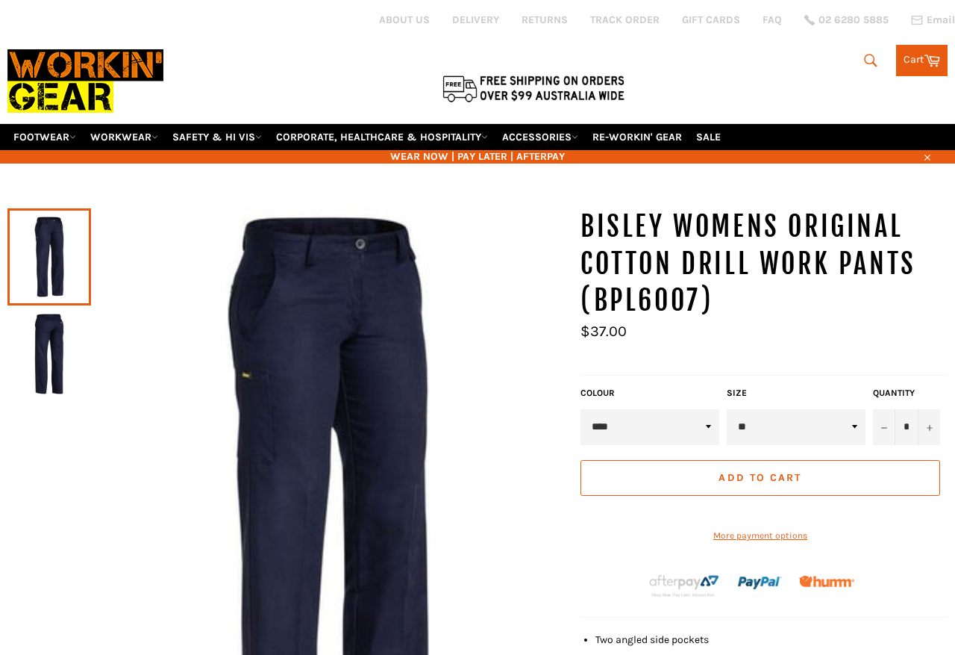
scroll to position [10, 0]
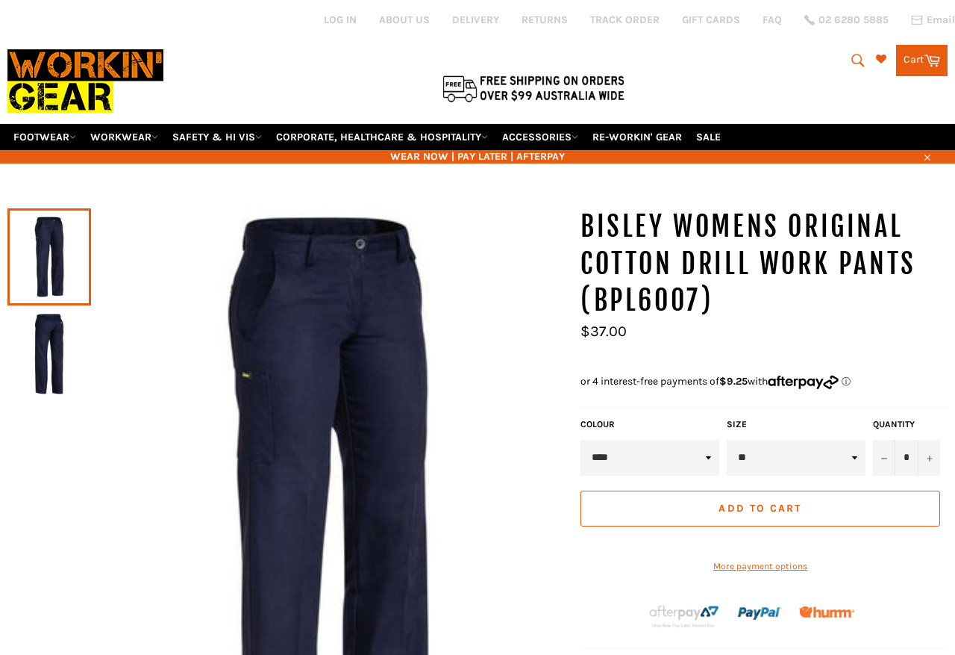
click at [863, 441] on select "* * ** ** ** ** ** ** ** **" at bounding box center [796, 458] width 139 height 36
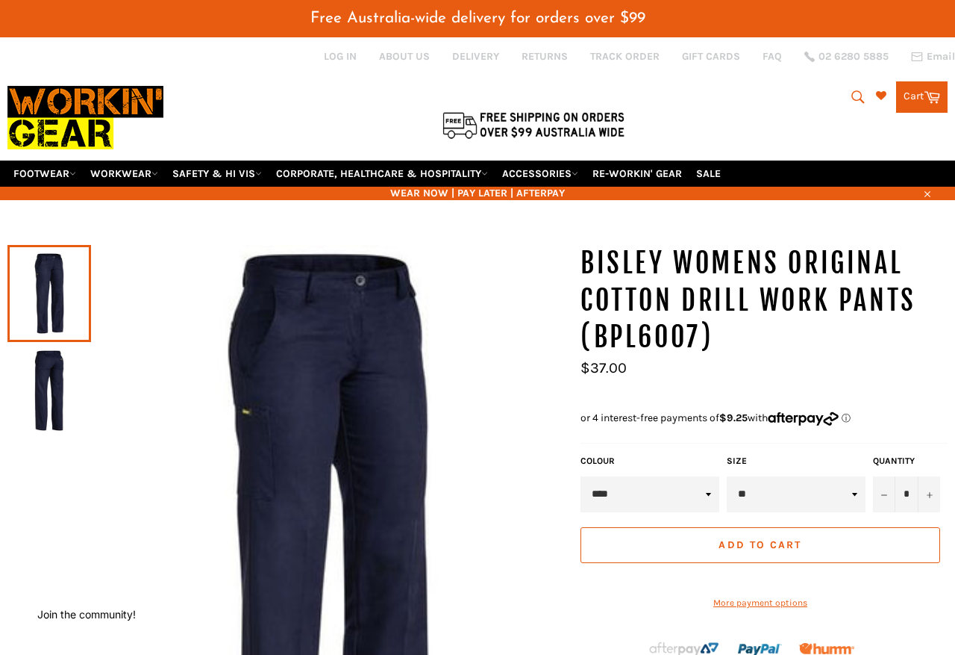
select select "**"
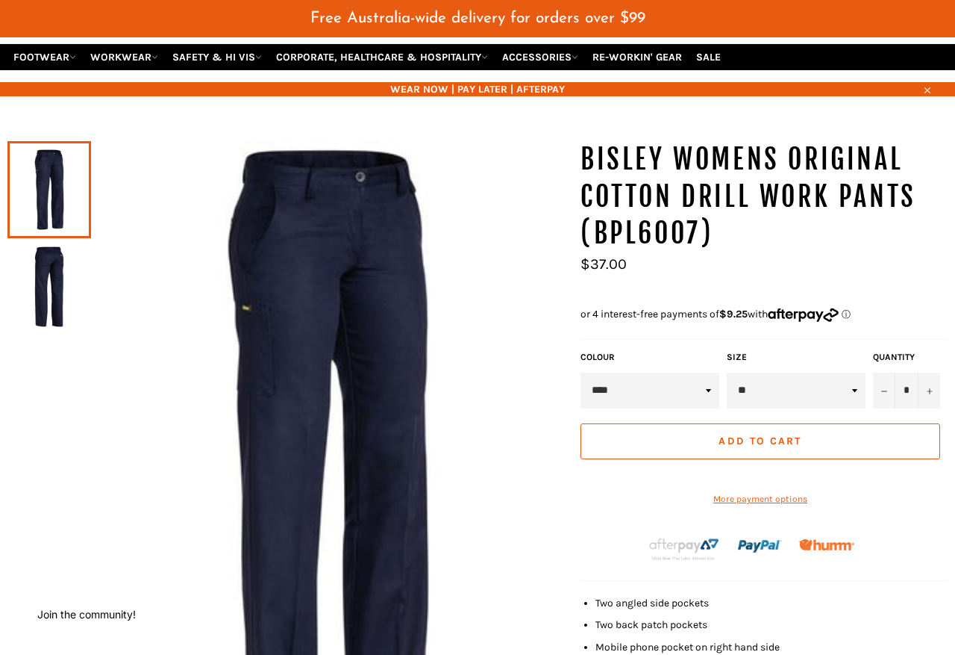
scroll to position [123, 0]
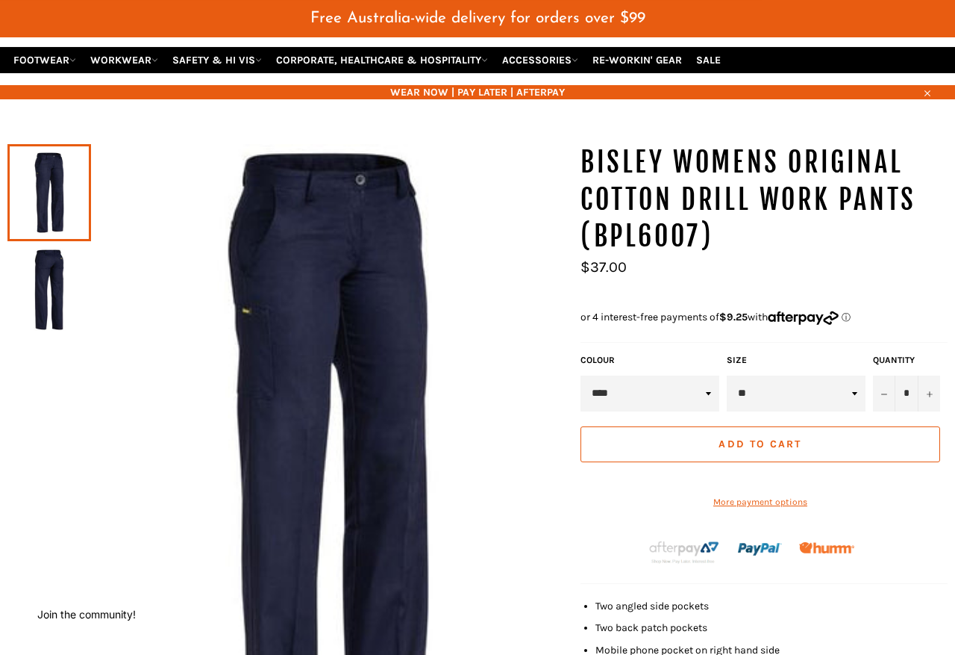
click at [56, 265] on img at bounding box center [49, 290] width 69 height 82
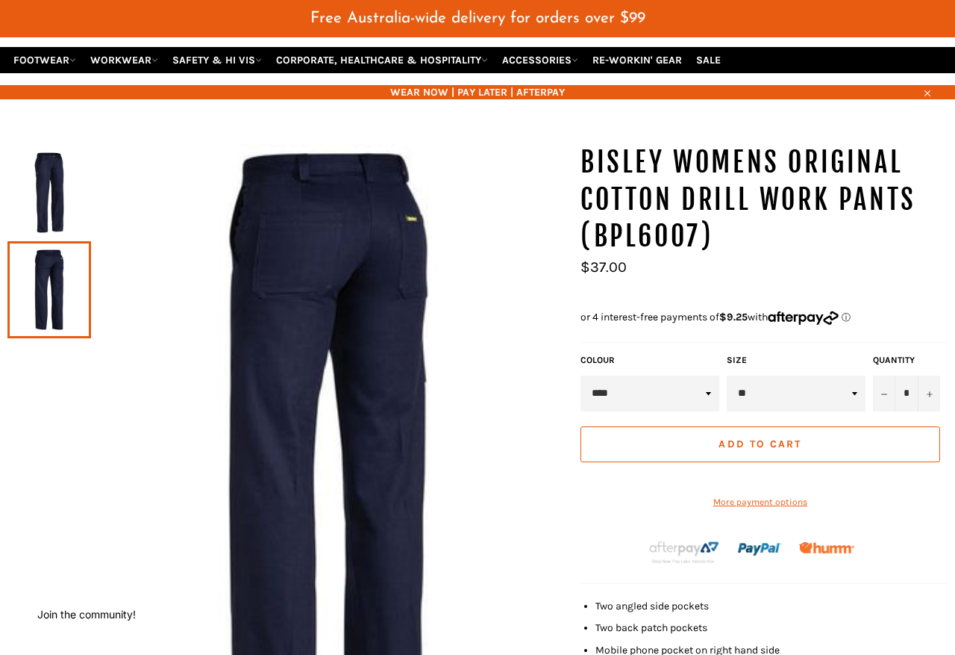
click at [49, 169] on img at bounding box center [49, 193] width 69 height 82
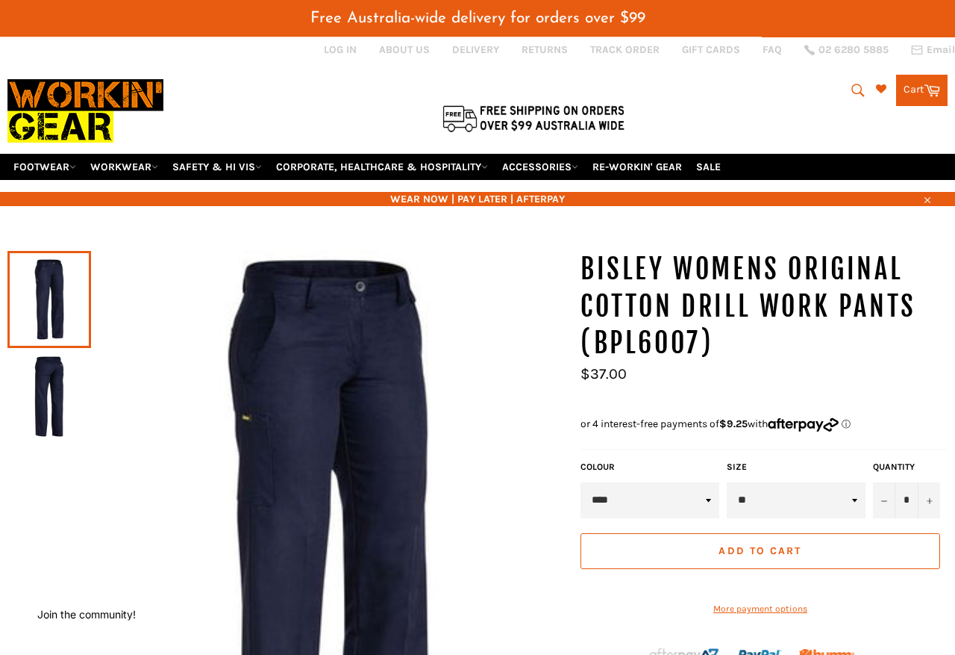
scroll to position [0, 0]
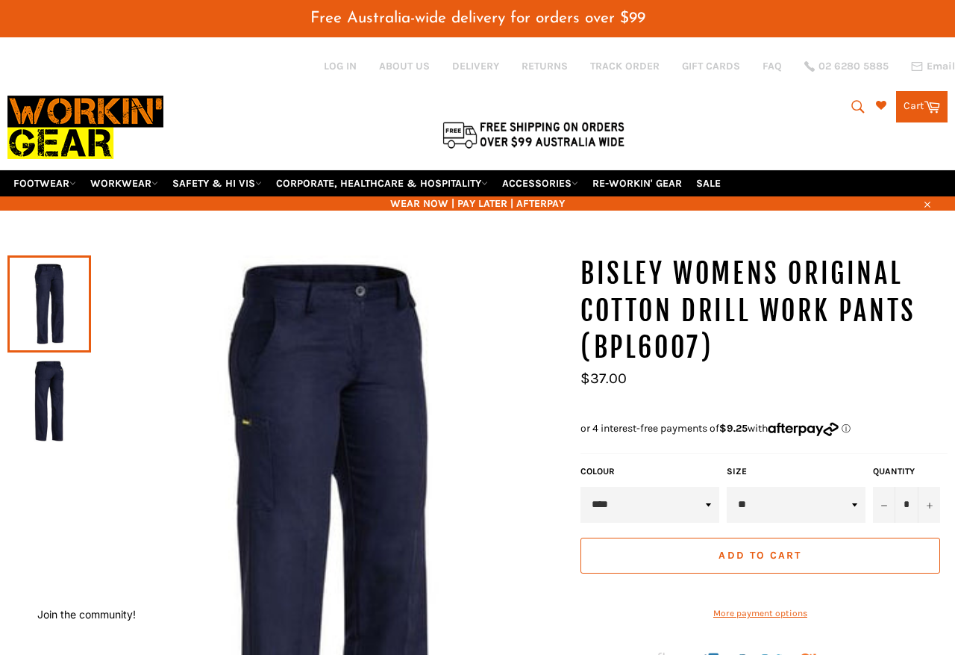
click at [159, 170] on link "WORKWEAR" at bounding box center [124, 183] width 80 height 26
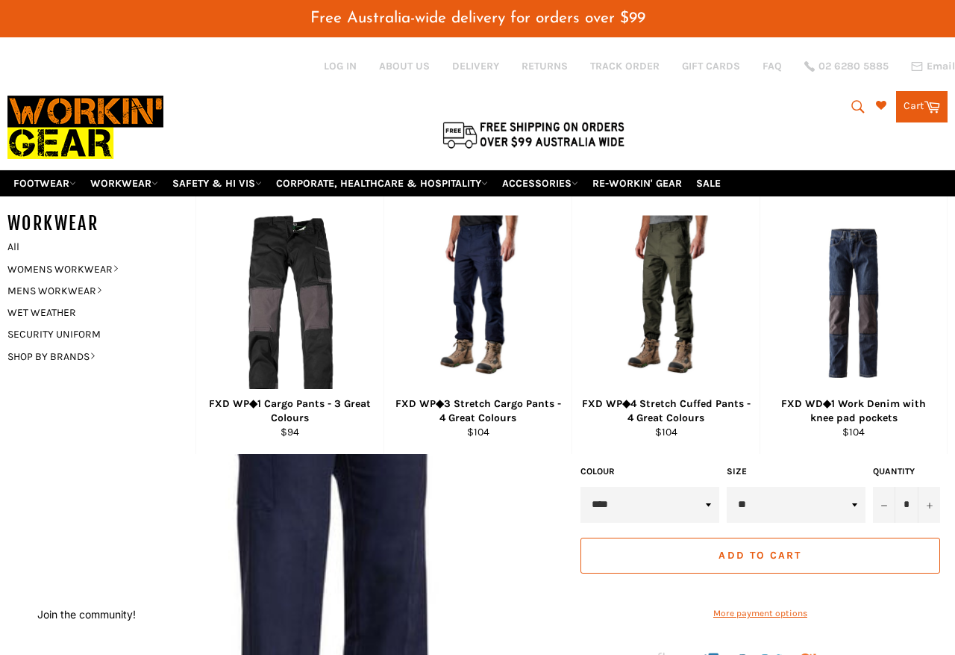
click at [137, 258] on link "WOMENS WORKWEAR" at bounding box center [90, 269] width 181 height 22
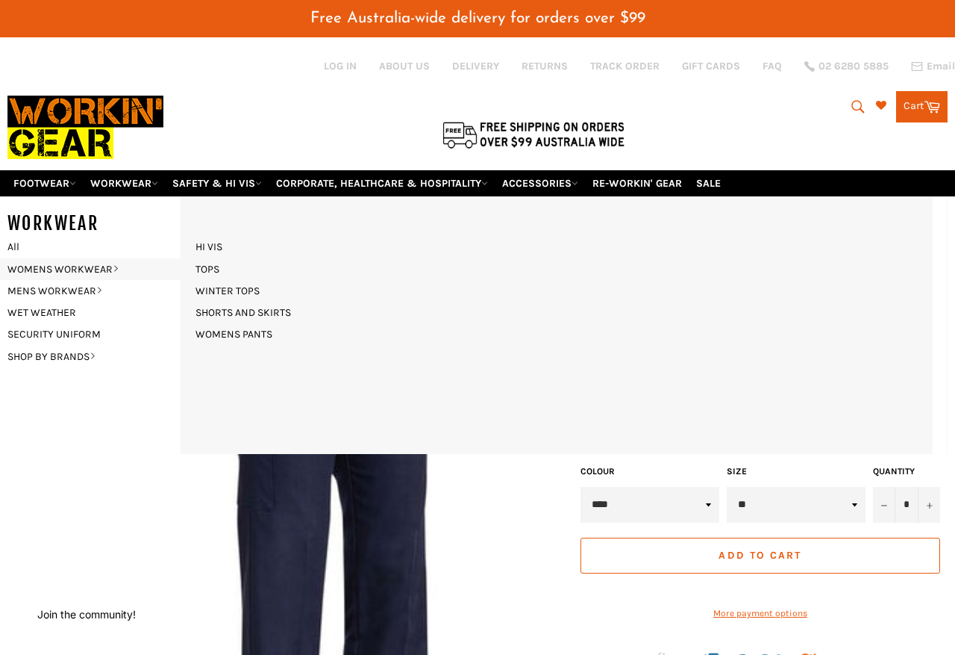
click at [259, 323] on link "WOMENS PANTS" at bounding box center [234, 334] width 92 height 22
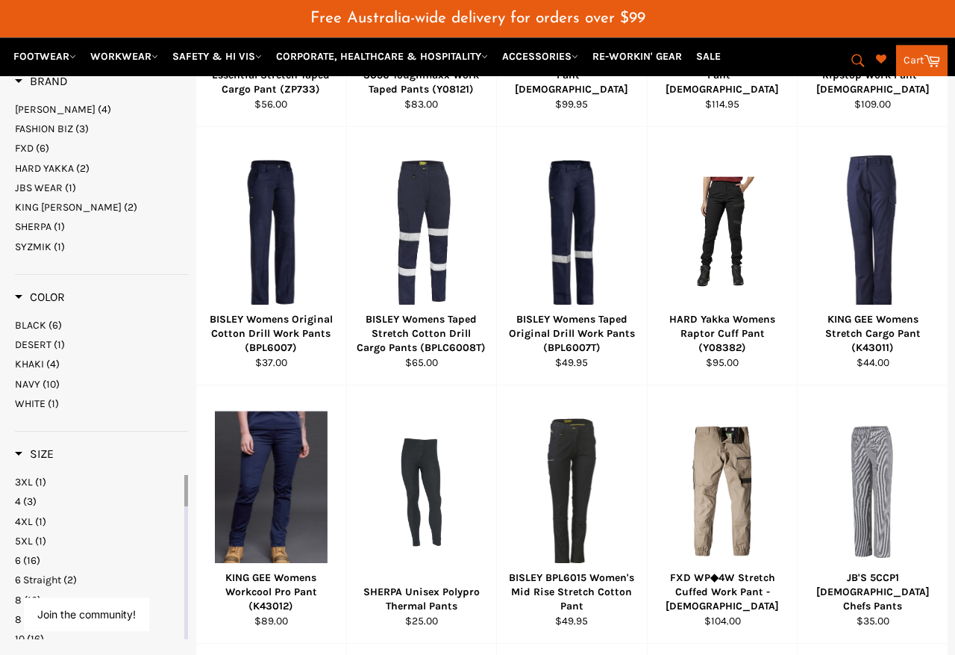
scroll to position [553, 0]
click at [43, 338] on span "DESERT" at bounding box center [33, 344] width 37 height 13
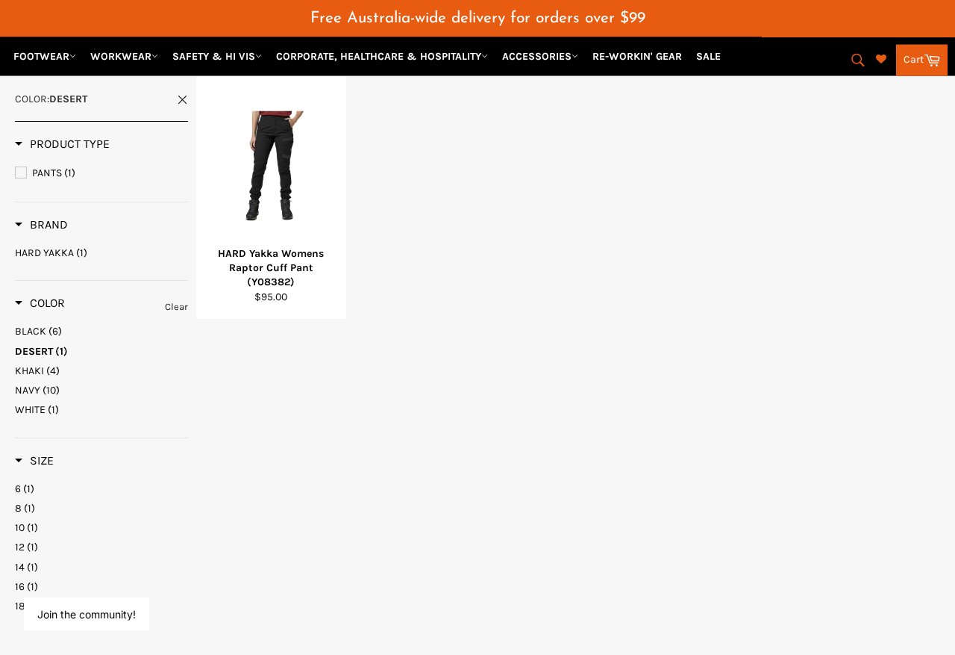
scroll to position [361, 0]
click at [40, 363] on span "KHAKI" at bounding box center [29, 369] width 29 height 13
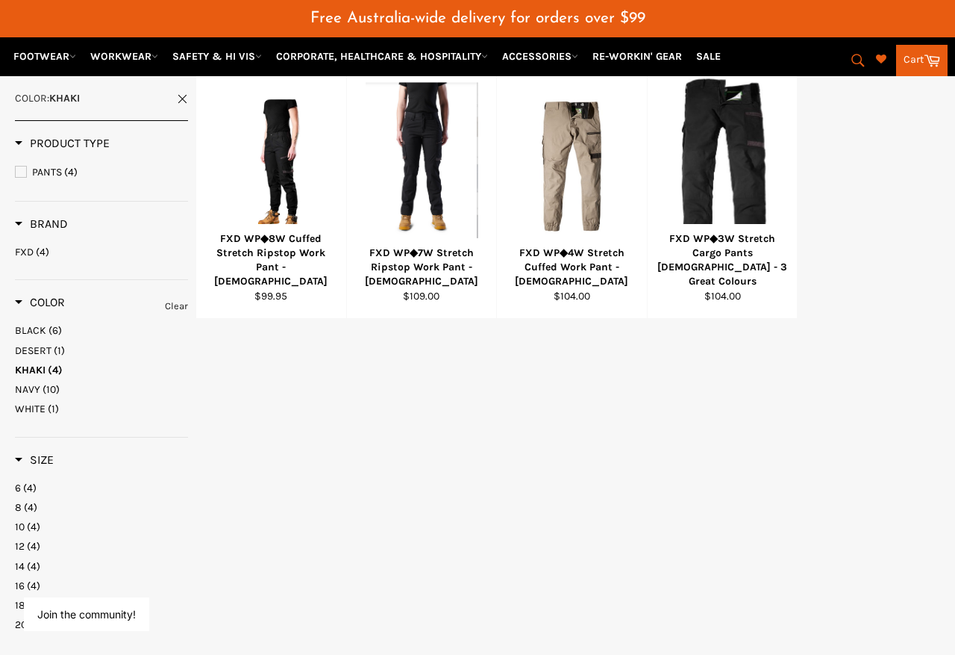
click at [31, 560] on span "(4)" at bounding box center [33, 566] width 13 height 13
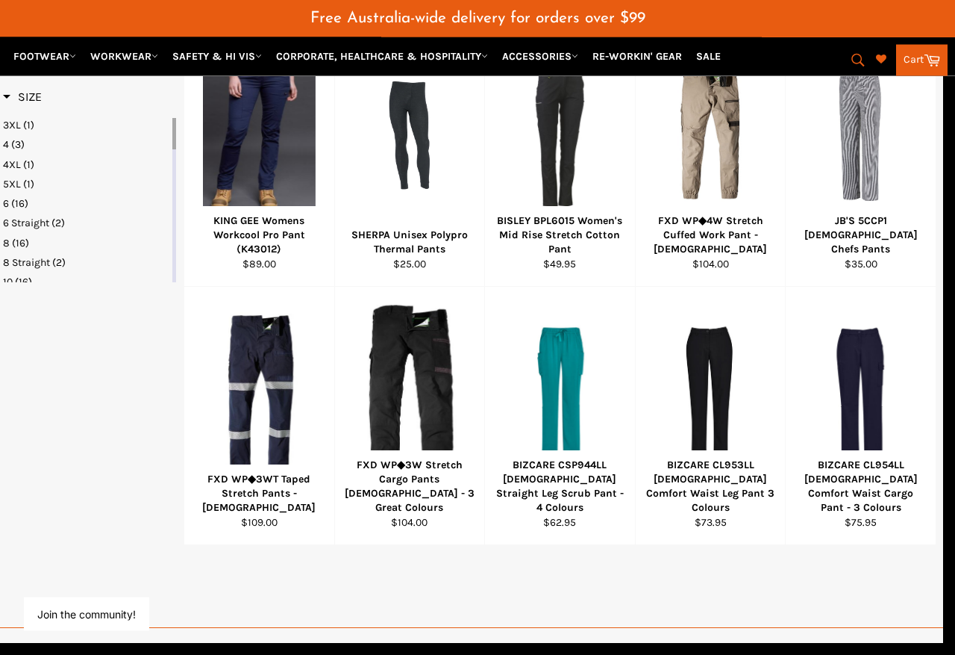
scroll to position [911, 12]
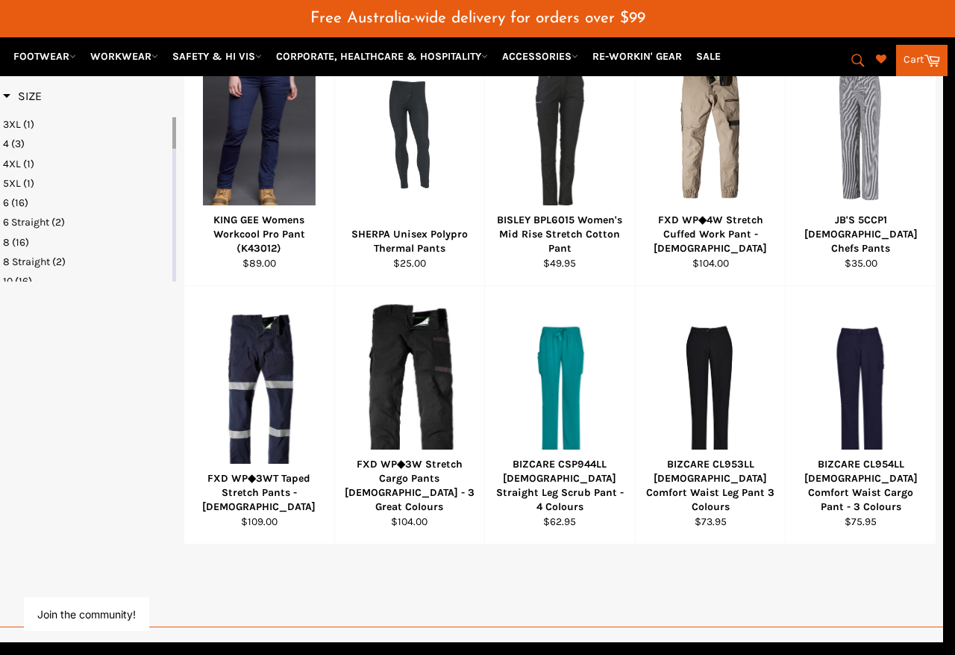
click at [566, 422] on div at bounding box center [560, 392] width 113 height 175
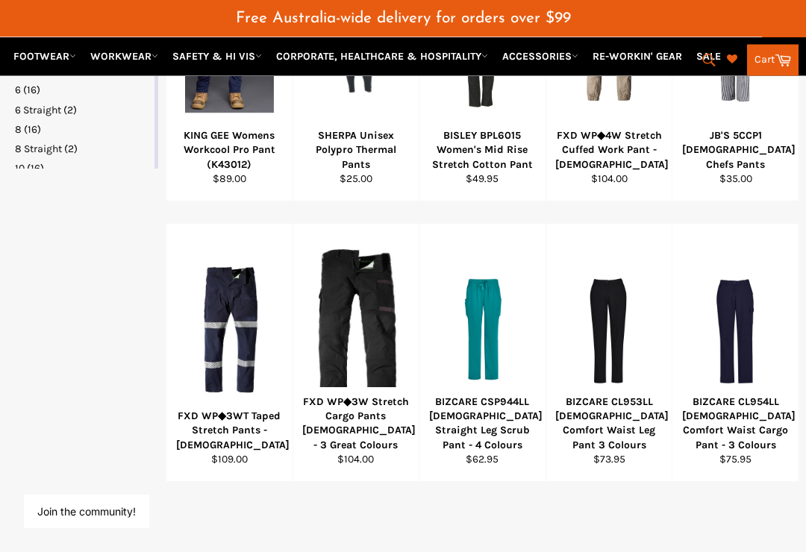
scroll to position [1026, 0]
click at [740, 335] on span "View" at bounding box center [735, 354] width 101 height 38
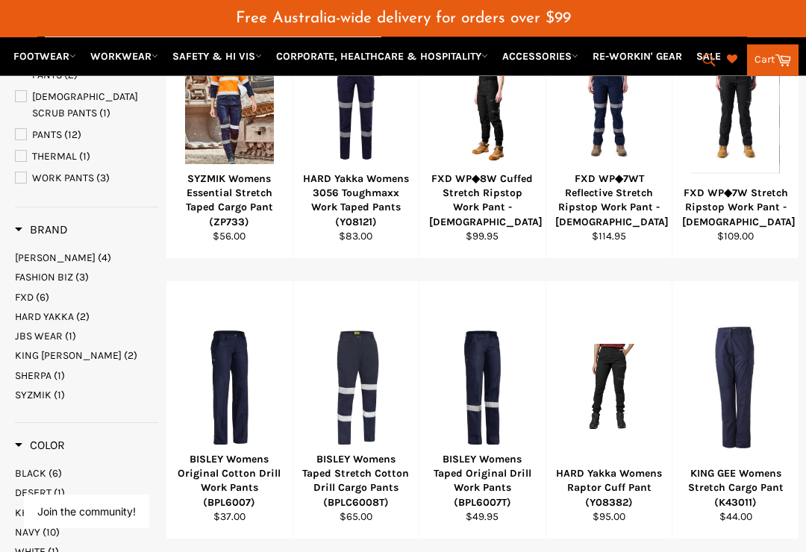
scroll to position [410, 0]
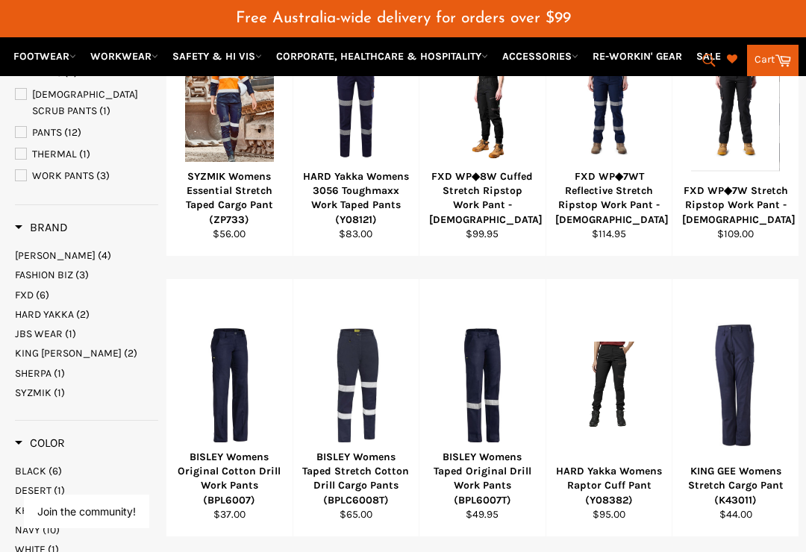
click at [244, 450] on div "BISLEY Womens Original Cotton Drill Work Pants (BPL6007)" at bounding box center [229, 478] width 107 height 57
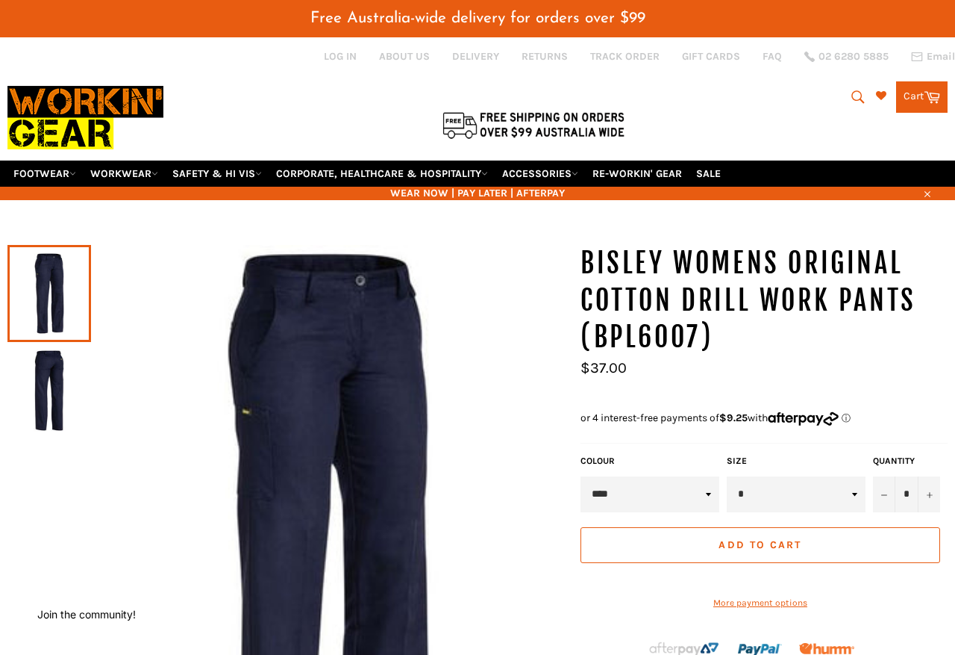
click at [858, 483] on select "* * ** ** ** ** ** ** ** **" at bounding box center [796, 494] width 139 height 36
select select "**"
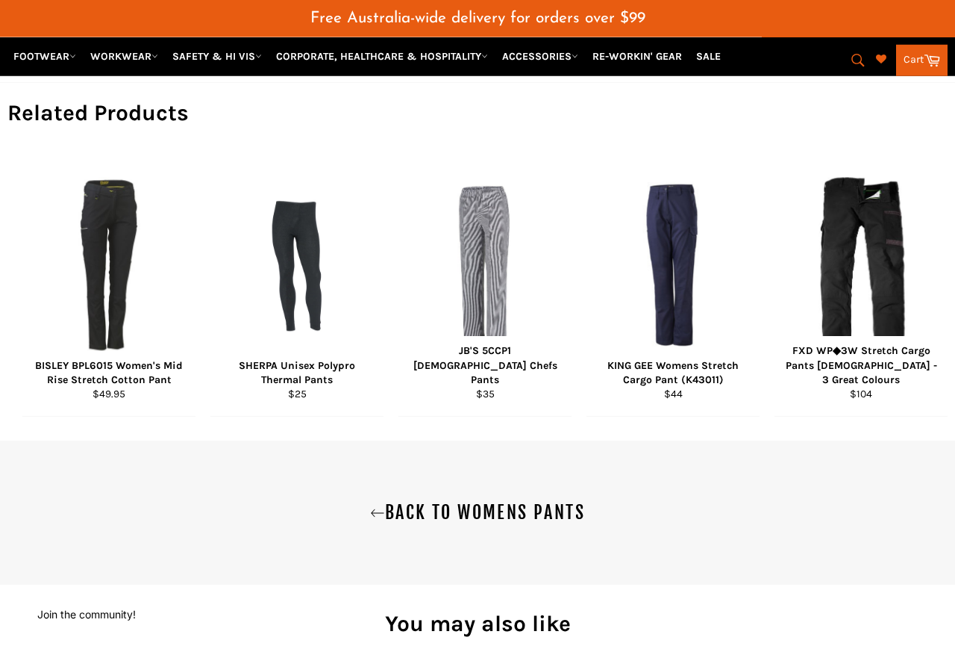
scroll to position [969, 0]
click at [496, 333] on div "View" at bounding box center [485, 285] width 173 height 257
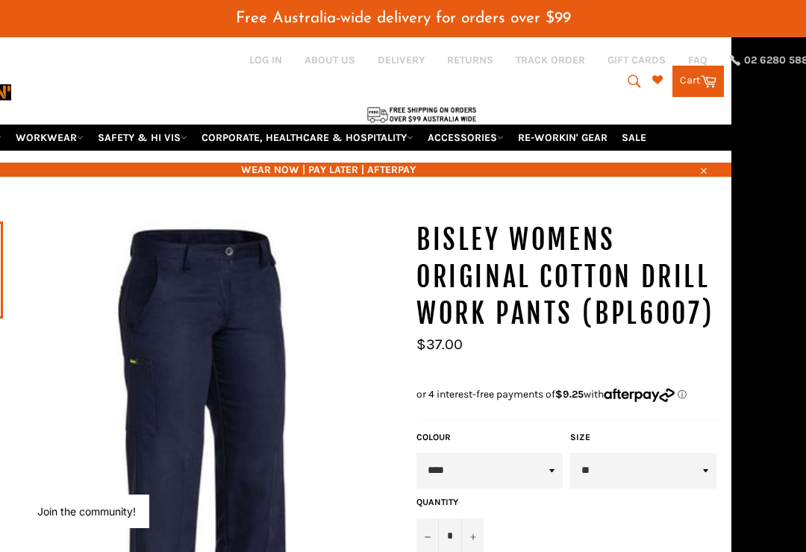
scroll to position [0, 75]
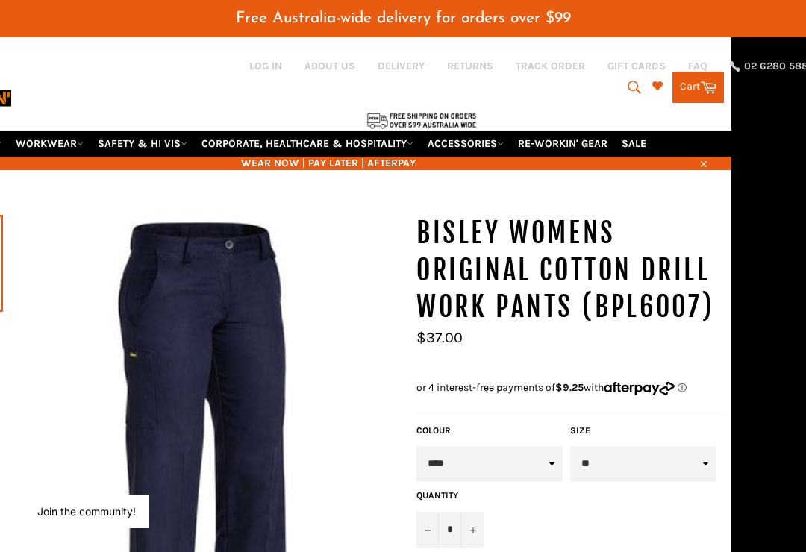
click at [650, 149] on link "SALE" at bounding box center [634, 144] width 37 height 26
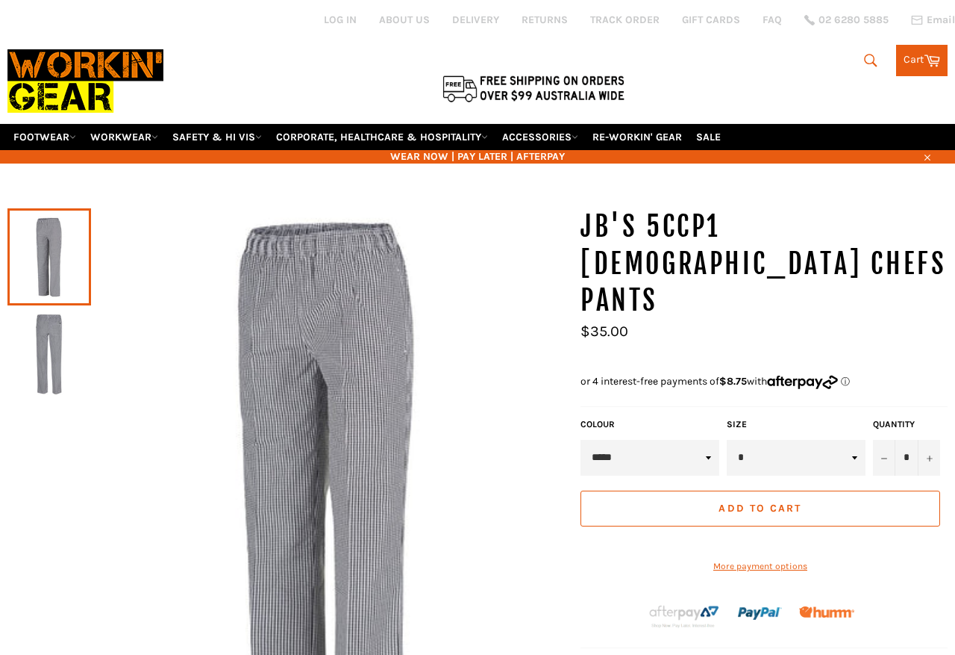
click at [716, 418] on div "COLOUR *****" at bounding box center [650, 447] width 146 height 58
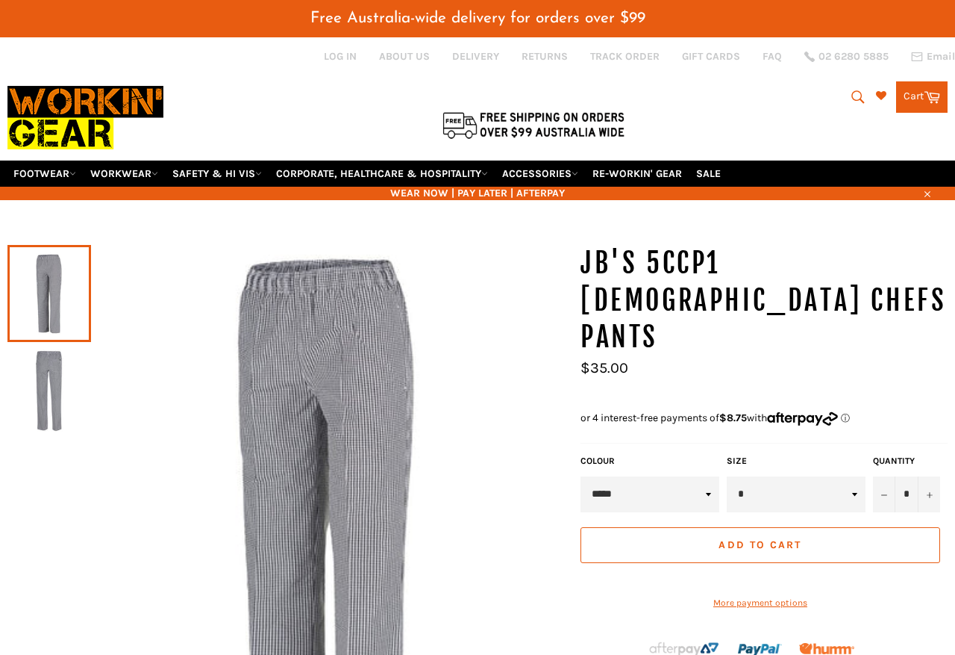
click at [711, 476] on select "*****" at bounding box center [650, 494] width 139 height 36
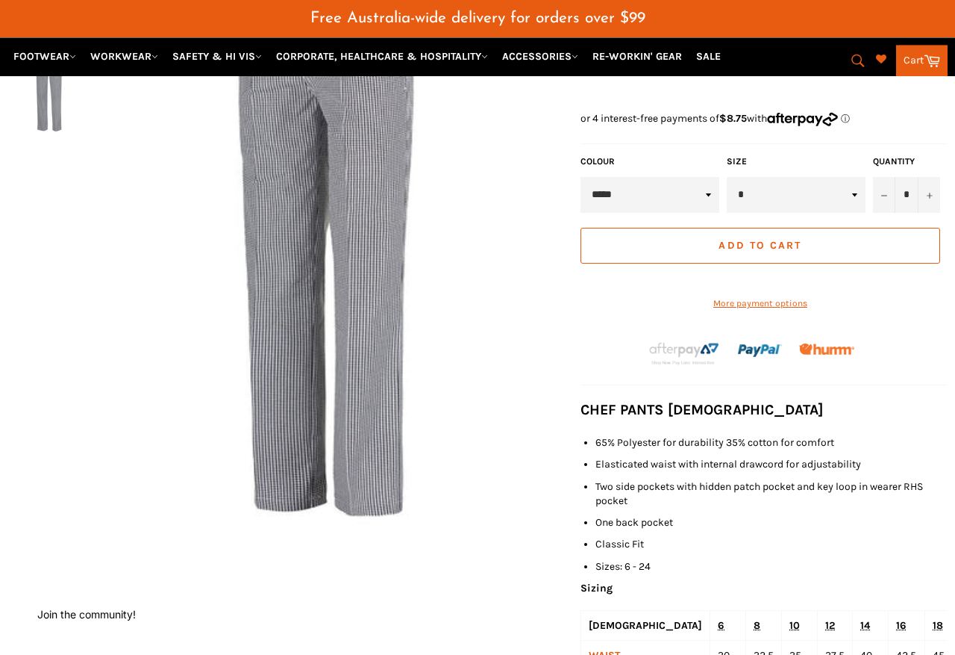
scroll to position [320, 0]
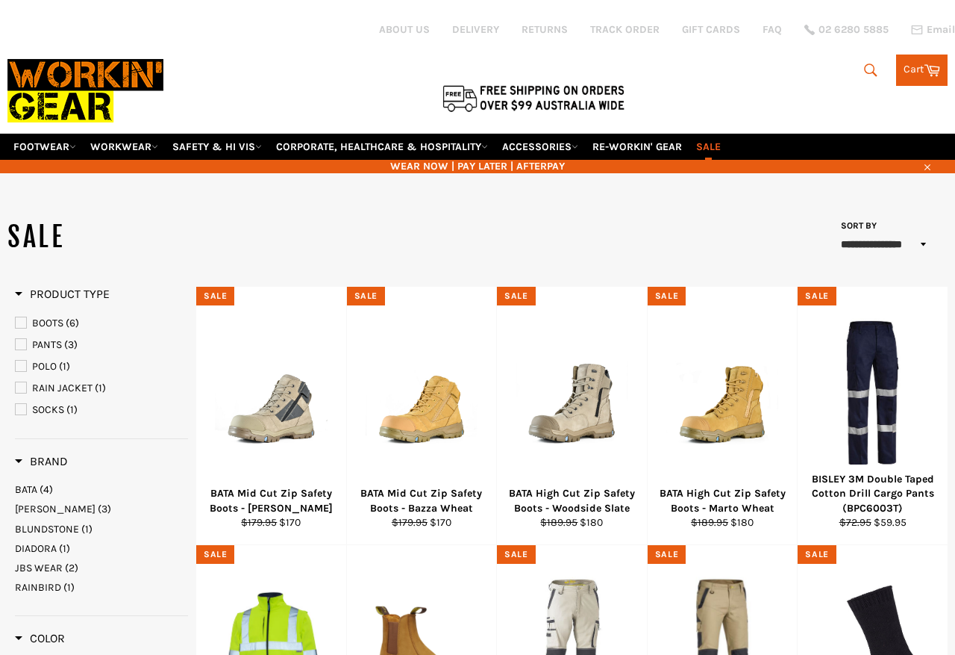
select select "**********"
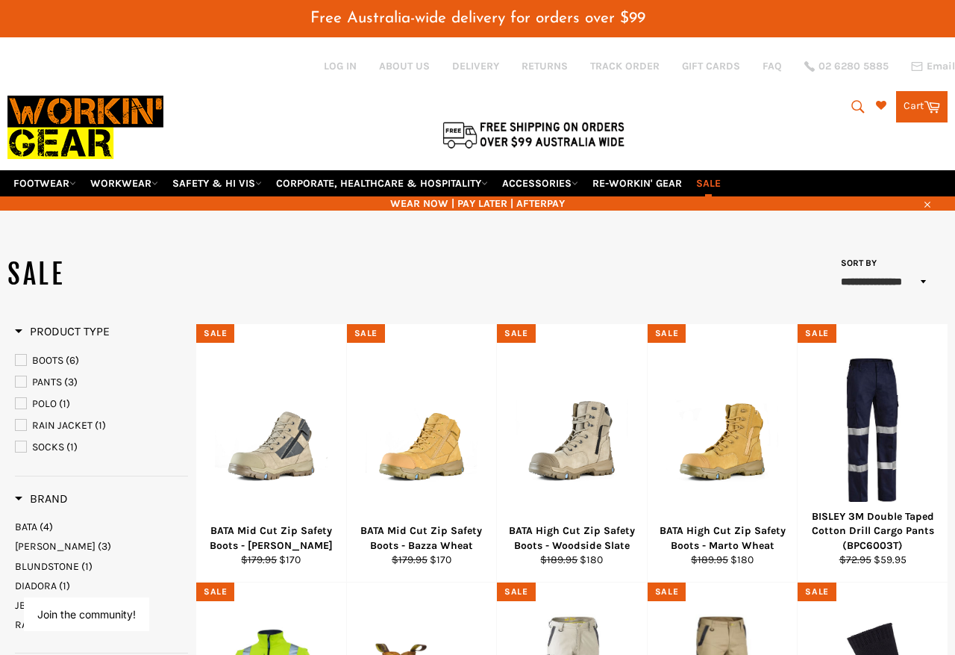
click at [584, 176] on link "ACCESSORIES" at bounding box center [540, 183] width 88 height 26
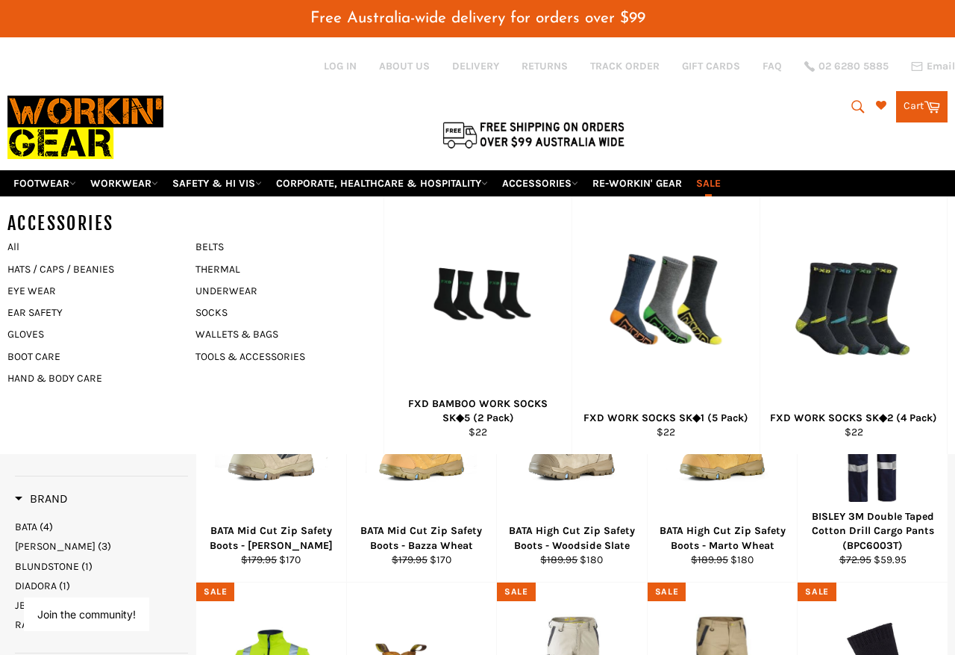
click at [164, 173] on link "WORKWEAR" at bounding box center [124, 183] width 80 height 26
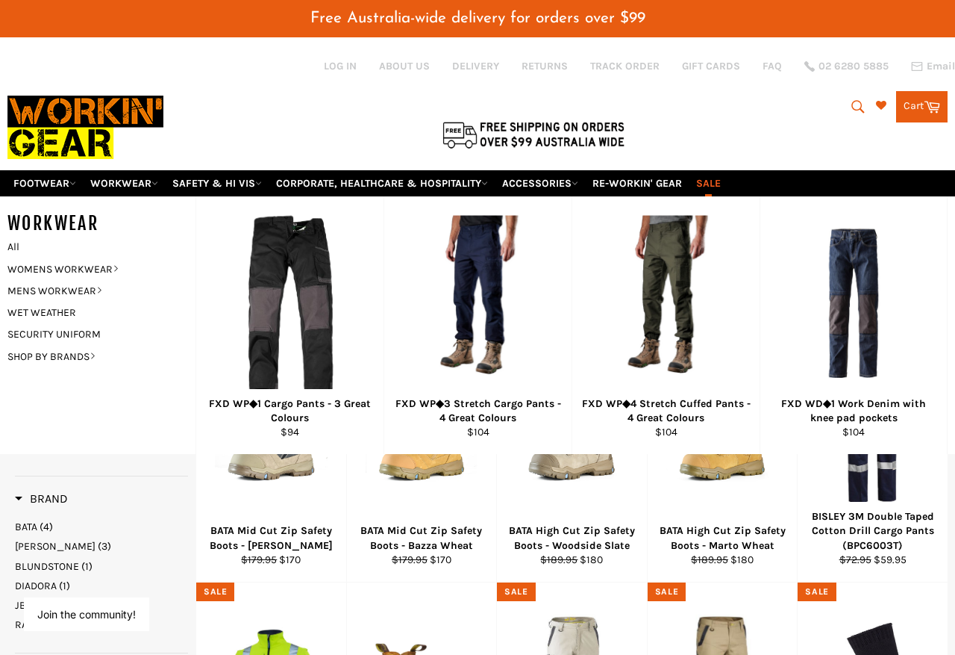
click at [125, 258] on link "WOMENS WORKWEAR" at bounding box center [90, 269] width 181 height 22
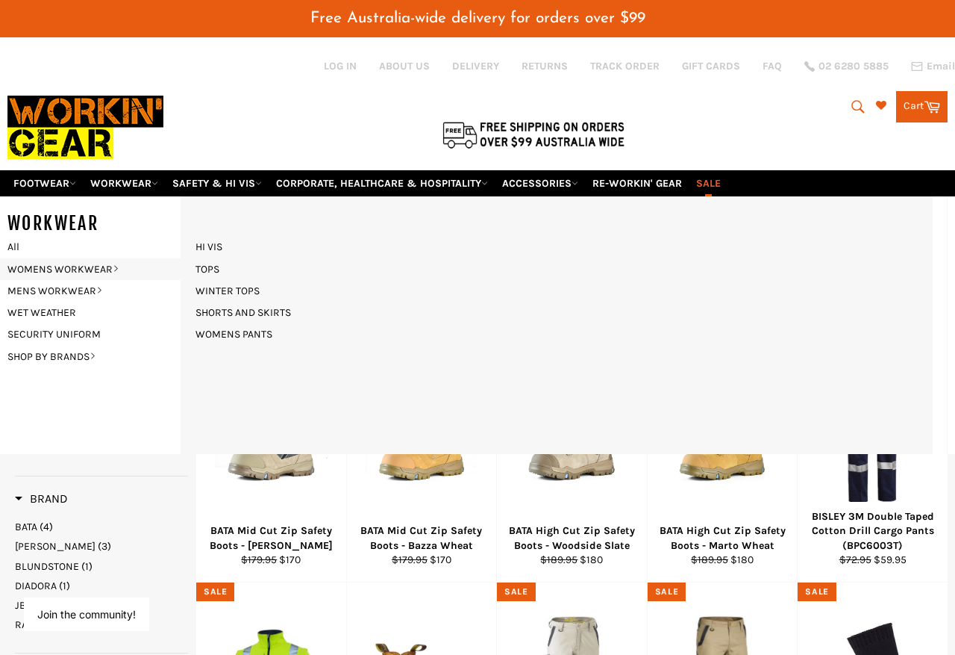
click at [213, 258] on link "TOPS" at bounding box center [207, 269] width 39 height 22
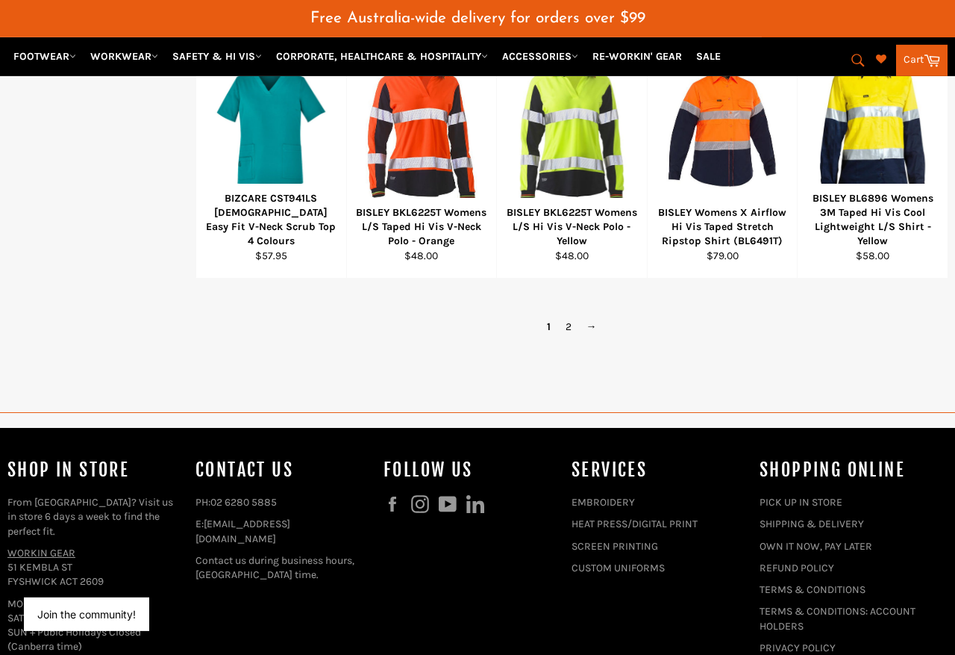
scroll to position [1189, 0]
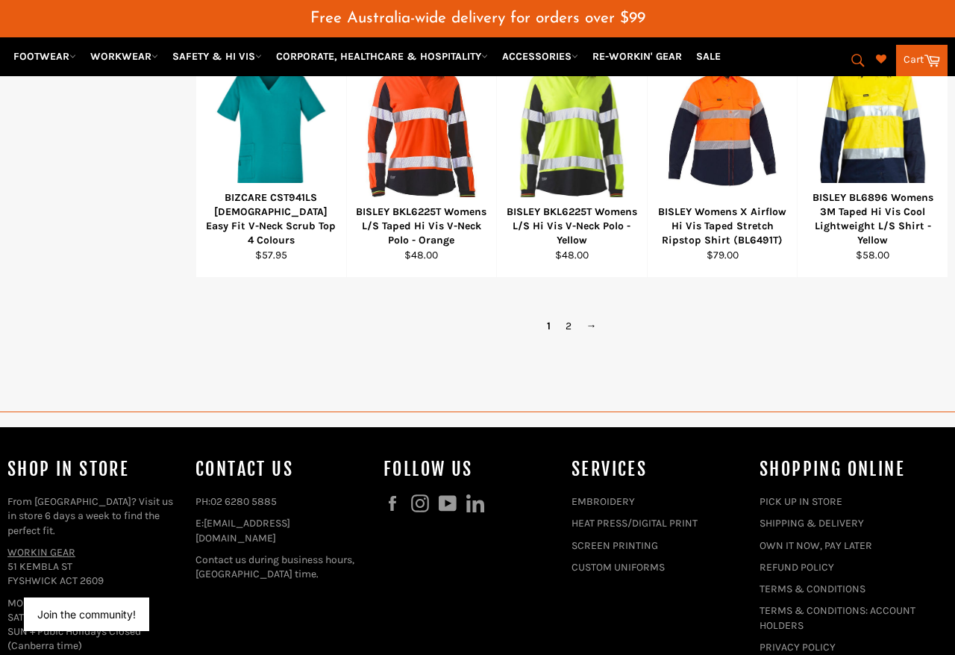
click at [619, 315] on div "1 2 →" at bounding box center [571, 326] width 693 height 22
click at [602, 315] on link "→" at bounding box center [591, 326] width 25 height 22
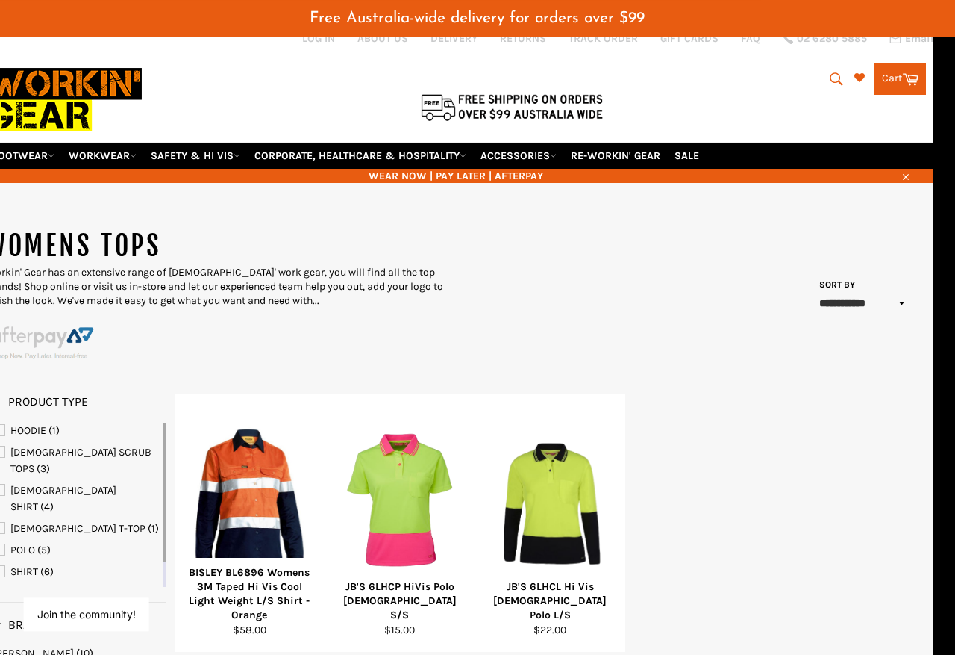
scroll to position [0, 22]
